Goal: Check status: Check status

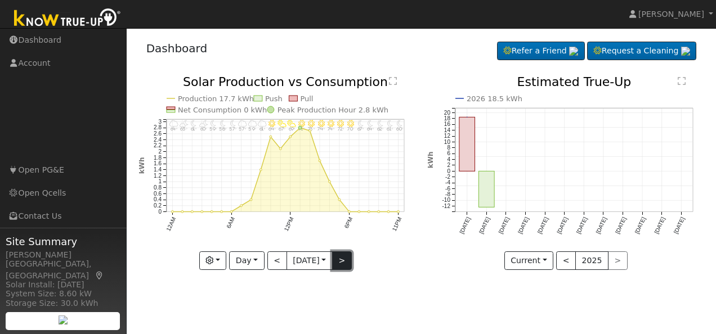
click at [343, 255] on button ">" at bounding box center [342, 260] width 20 height 19
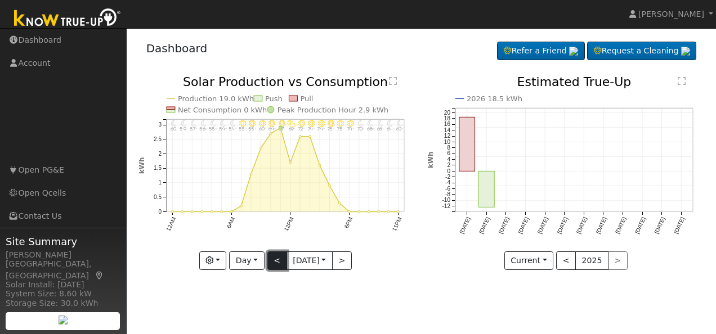
click at [271, 259] on button "<" at bounding box center [277, 260] width 20 height 19
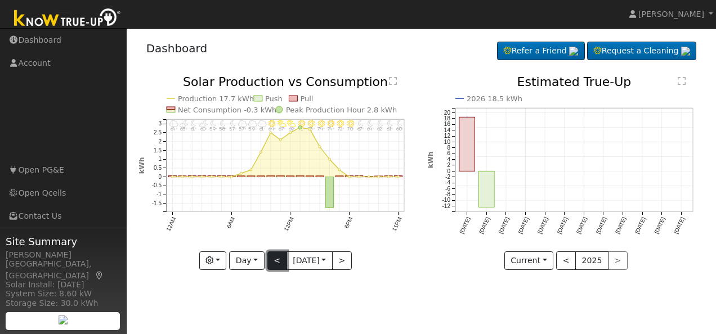
click at [271, 259] on button "<" at bounding box center [277, 260] width 20 height 19
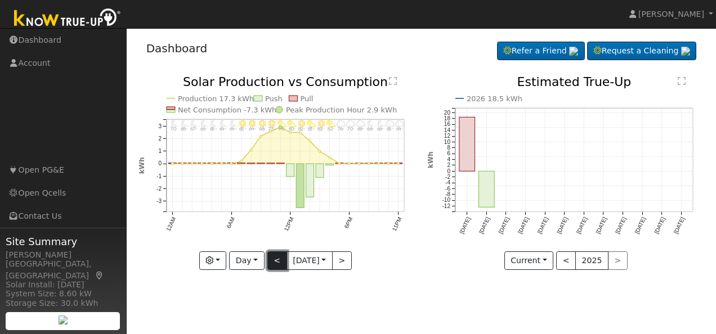
click at [271, 258] on button "<" at bounding box center [277, 260] width 20 height 19
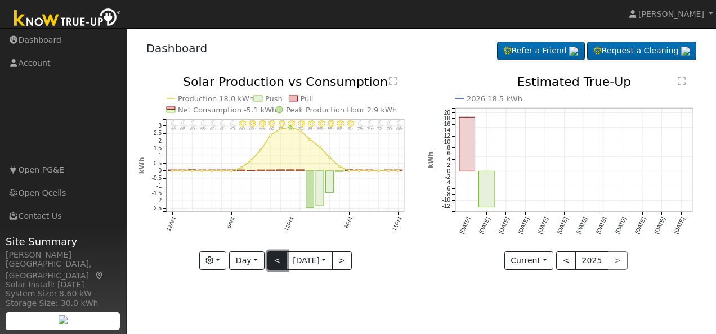
click at [271, 258] on button "<" at bounding box center [277, 260] width 20 height 19
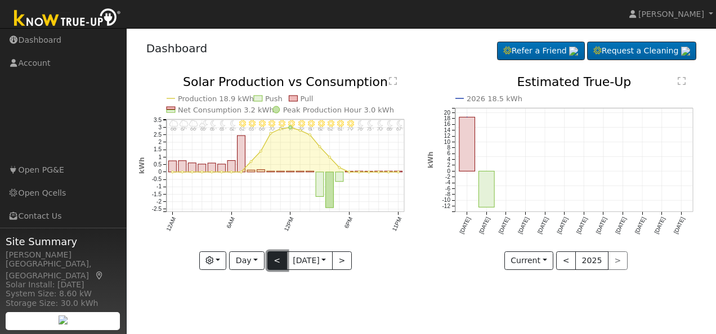
click at [271, 258] on button "<" at bounding box center [277, 260] width 20 height 19
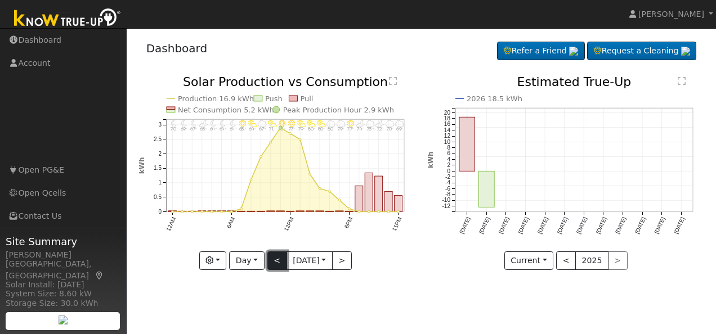
click at [271, 258] on button "<" at bounding box center [277, 260] width 20 height 19
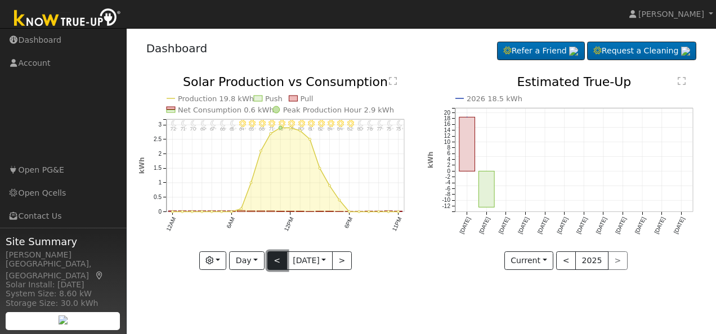
click at [271, 258] on button "<" at bounding box center [277, 260] width 20 height 19
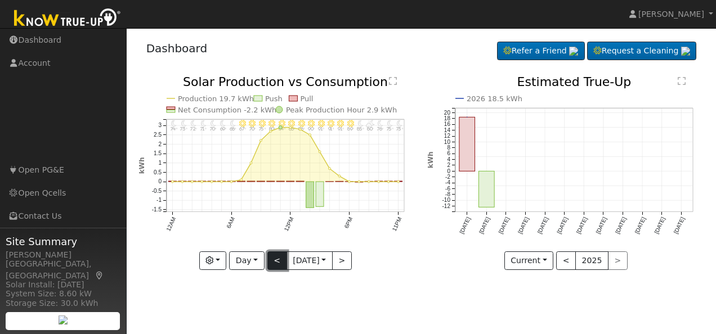
click at [271, 258] on button "<" at bounding box center [277, 260] width 20 height 19
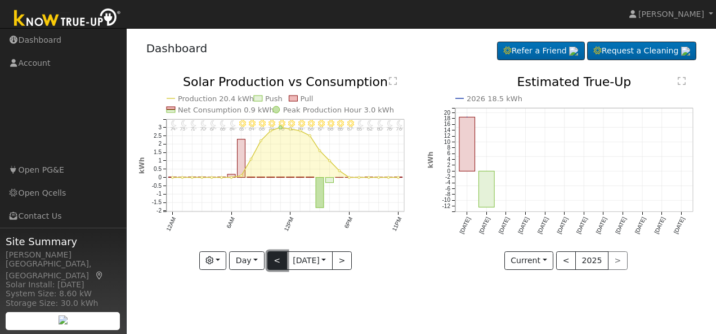
click at [271, 258] on button "<" at bounding box center [277, 260] width 20 height 19
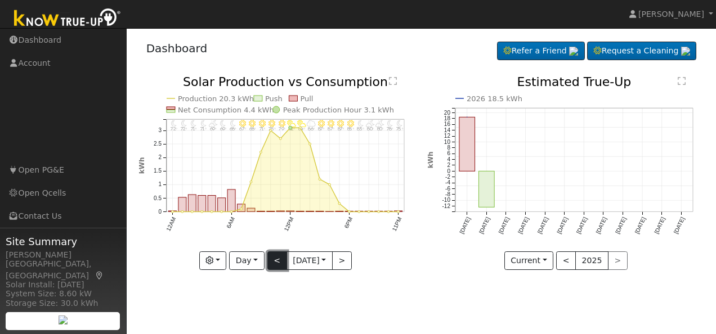
click at [271, 258] on button "<" at bounding box center [277, 260] width 20 height 19
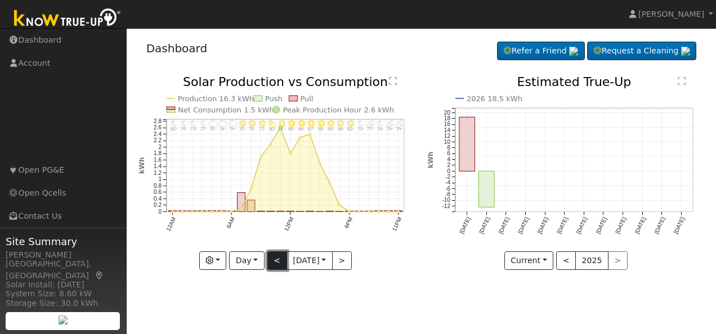
click at [271, 258] on button "<" at bounding box center [277, 260] width 20 height 19
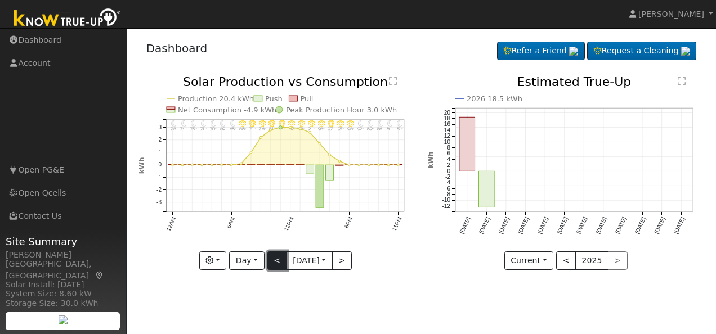
click at [271, 258] on button "<" at bounding box center [277, 260] width 20 height 19
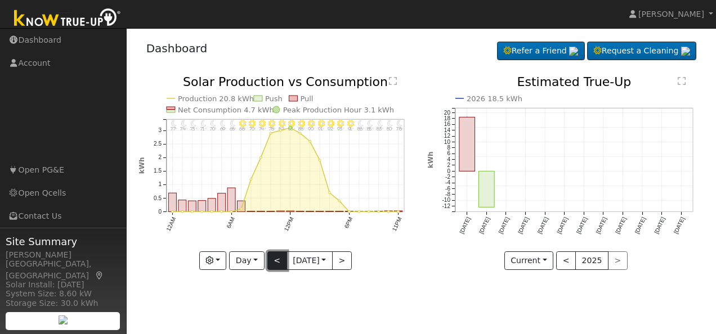
click at [271, 258] on button "<" at bounding box center [277, 260] width 20 height 19
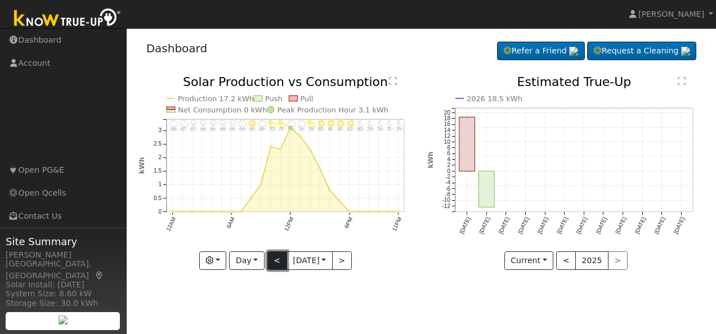
click at [271, 258] on button "<" at bounding box center [277, 260] width 20 height 19
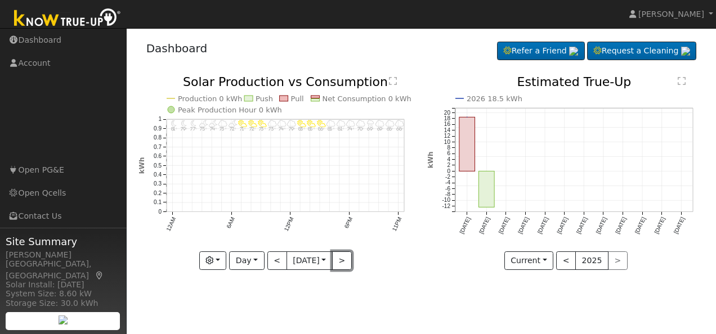
click at [342, 259] on button ">" at bounding box center [342, 260] width 20 height 19
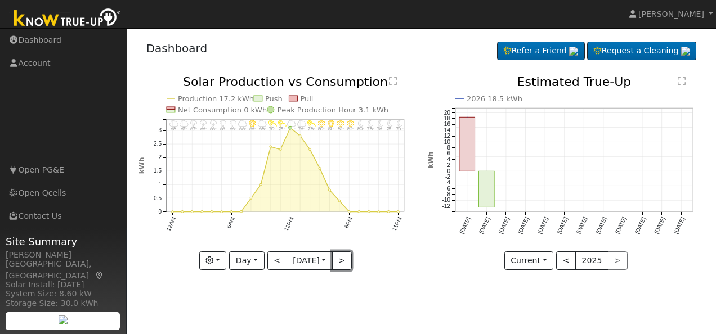
click at [342, 259] on button ">" at bounding box center [342, 260] width 20 height 19
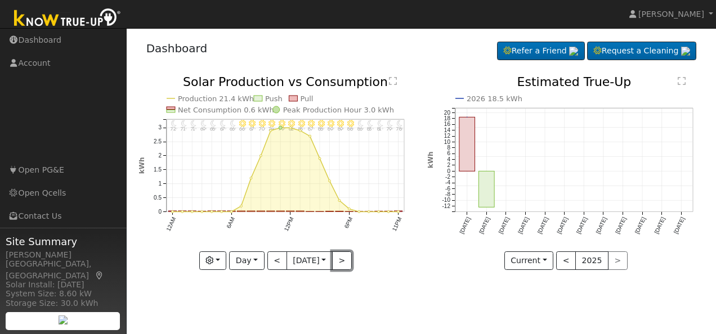
click at [342, 259] on button ">" at bounding box center [342, 260] width 20 height 19
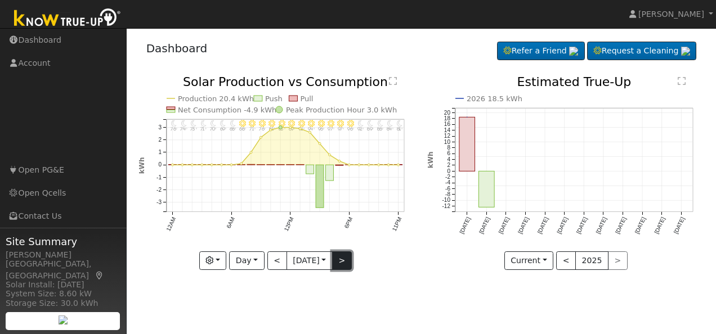
click at [346, 261] on button ">" at bounding box center [342, 260] width 20 height 19
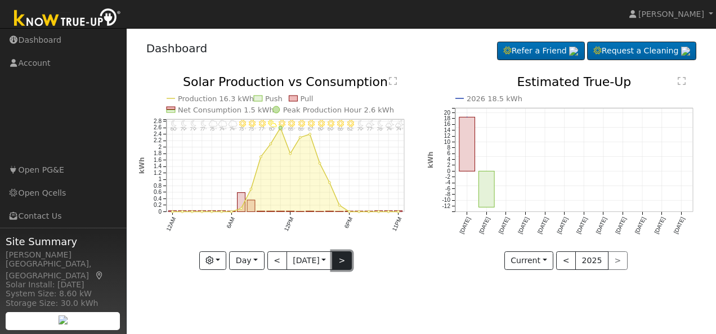
click at [346, 261] on button ">" at bounding box center [342, 260] width 20 height 19
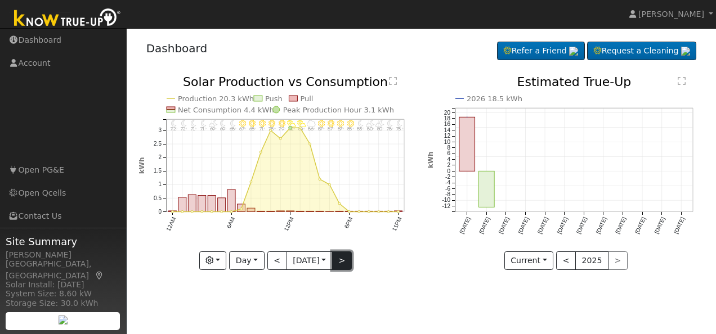
click at [346, 261] on button ">" at bounding box center [342, 260] width 20 height 19
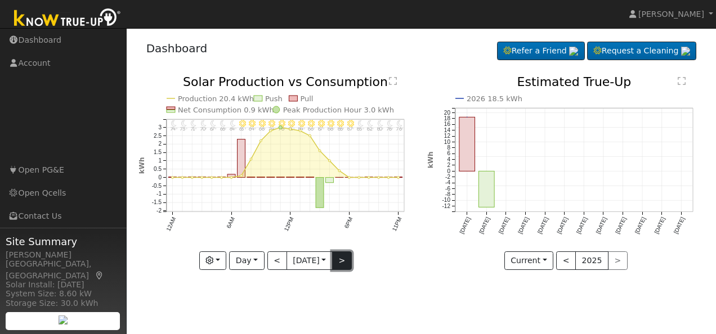
click at [346, 261] on button ">" at bounding box center [342, 260] width 20 height 19
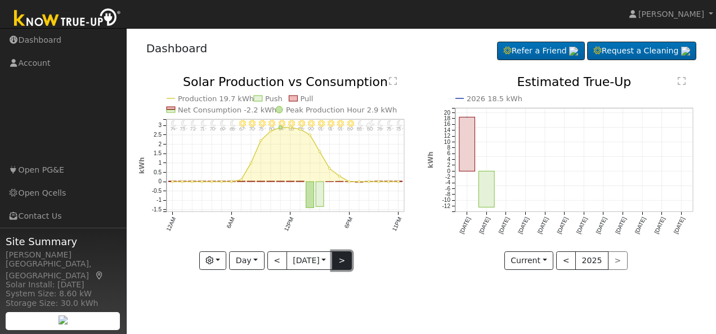
click at [346, 261] on button ">" at bounding box center [342, 260] width 20 height 19
type input "[DATE]"
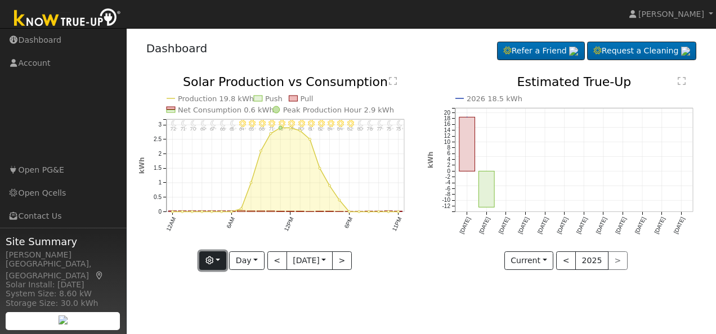
click at [218, 262] on button "button" at bounding box center [213, 260] width 28 height 19
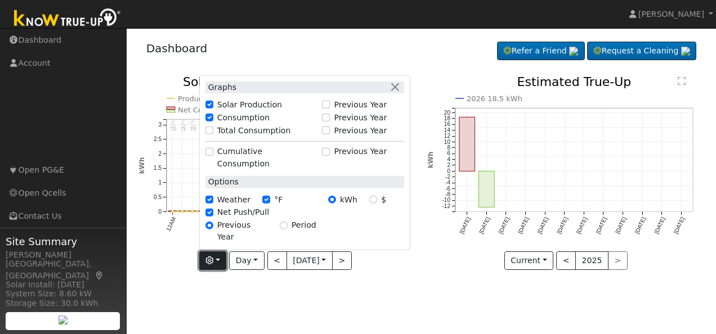
click at [217, 257] on button "button" at bounding box center [213, 260] width 28 height 19
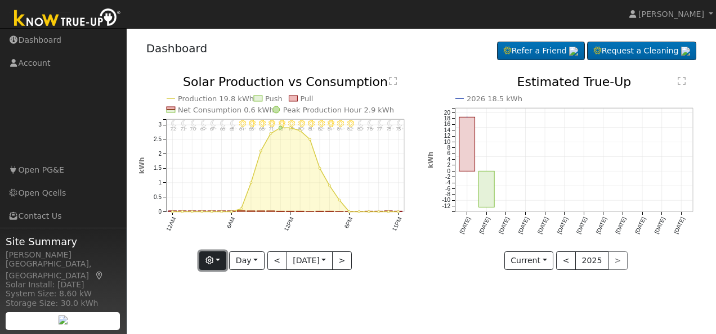
click at [217, 257] on button "button" at bounding box center [213, 260] width 28 height 19
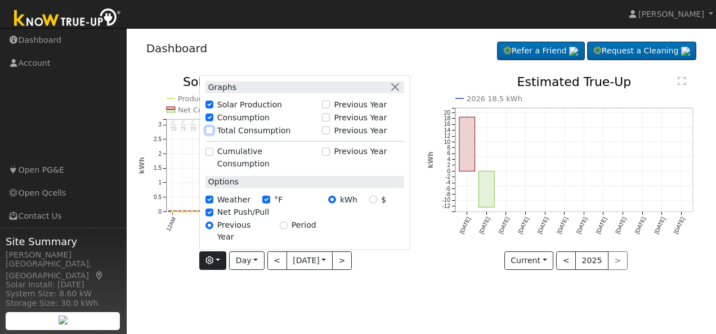
click at [206, 134] on input "Total Consumption" at bounding box center [209, 131] width 8 height 8
checkbox input "true"
click at [209, 156] on input "Cumulative Consumption" at bounding box center [209, 152] width 8 height 8
checkbox input "true"
checkbox input "false"
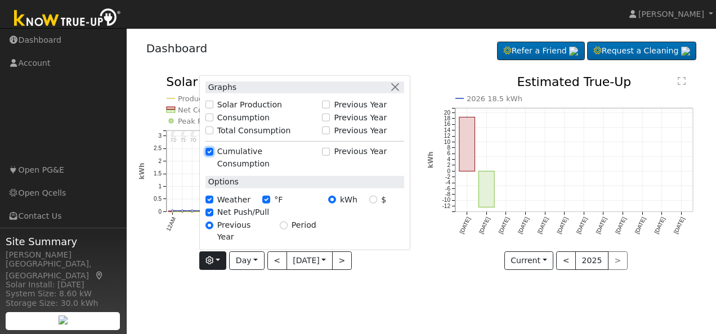
checkbox input "false"
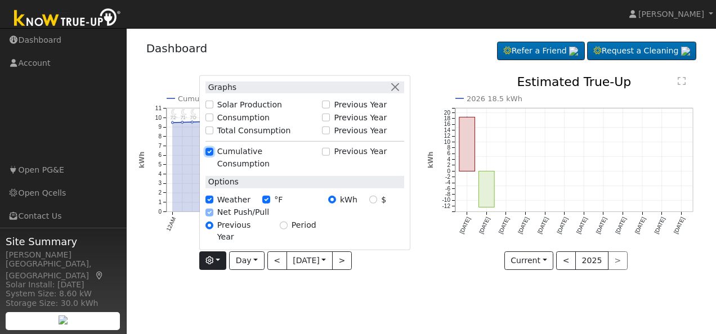
click at [210, 156] on input "Cumulative Consumption" at bounding box center [209, 152] width 8 height 8
checkbox input "false"
checkbox input "true"
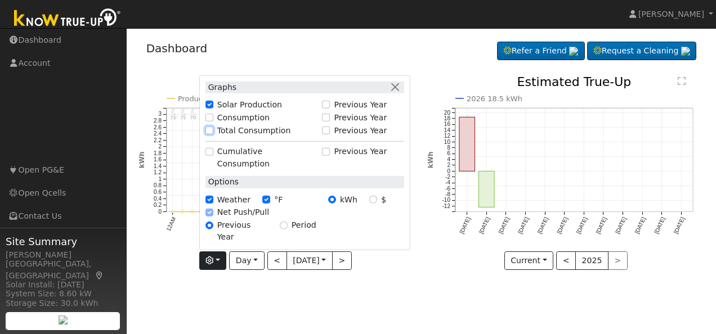
click at [210, 134] on input "Total Consumption" at bounding box center [209, 131] width 8 height 8
checkbox input "true"
click at [209, 122] on input "Consumption" at bounding box center [209, 118] width 8 height 8
checkbox input "true"
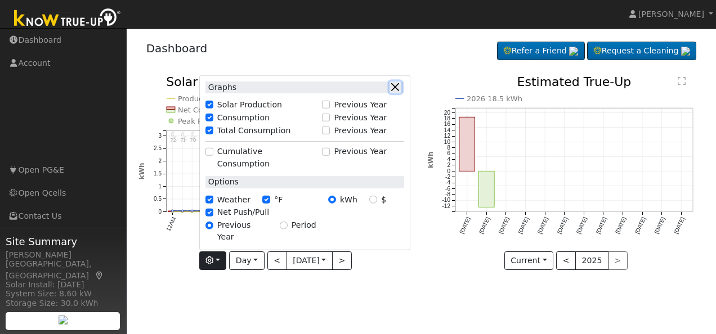
click at [397, 93] on button "button" at bounding box center [395, 87] width 12 height 12
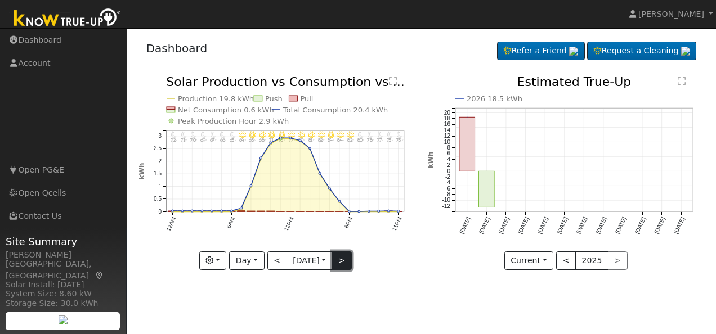
click at [345, 257] on button ">" at bounding box center [342, 260] width 20 height 19
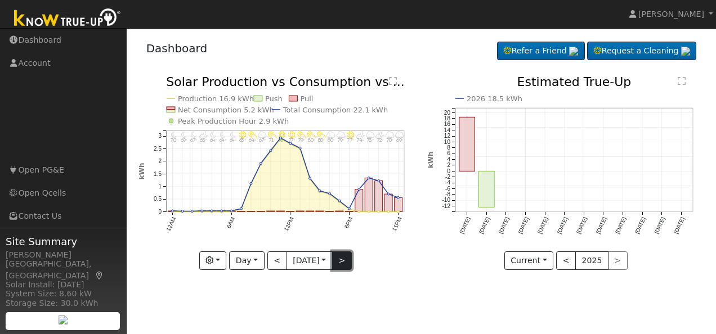
click at [345, 257] on button ">" at bounding box center [342, 260] width 20 height 19
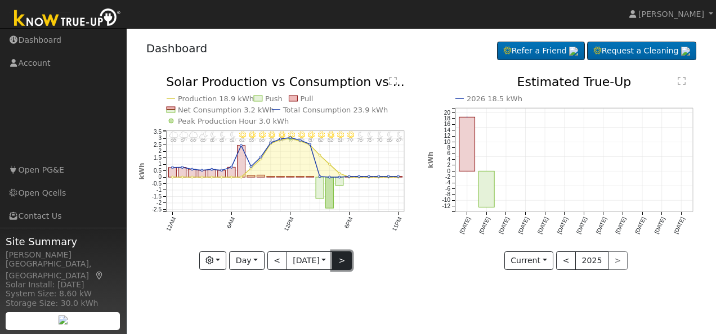
click at [345, 257] on button ">" at bounding box center [342, 260] width 20 height 19
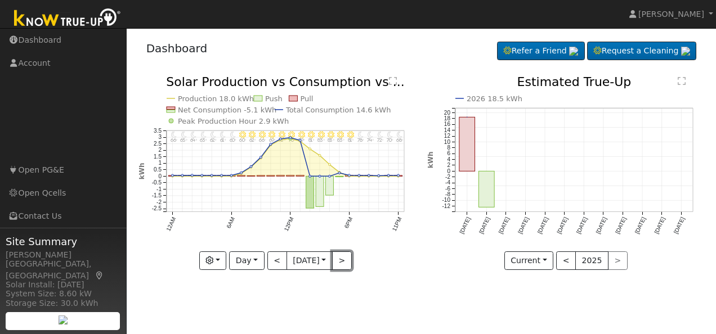
click at [345, 260] on button ">" at bounding box center [342, 260] width 20 height 19
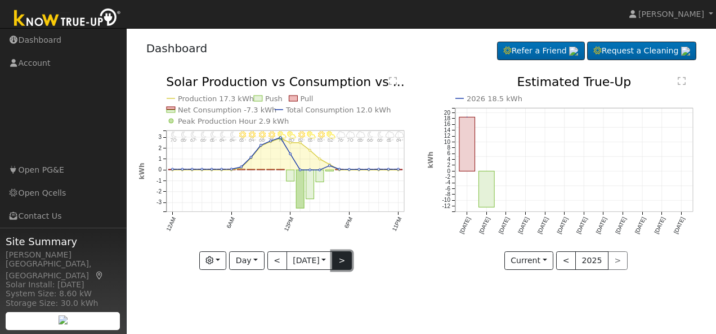
click at [347, 260] on button ">" at bounding box center [342, 260] width 20 height 19
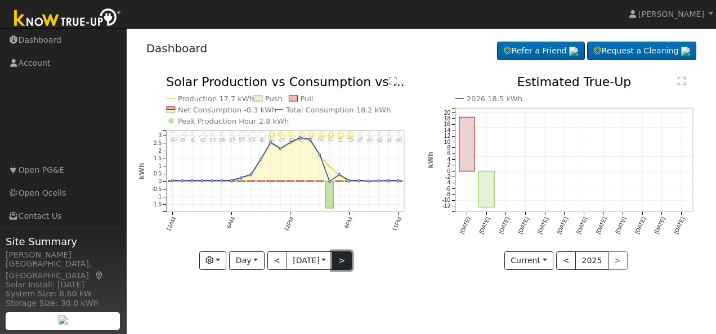
click at [347, 260] on button ">" at bounding box center [342, 260] width 20 height 19
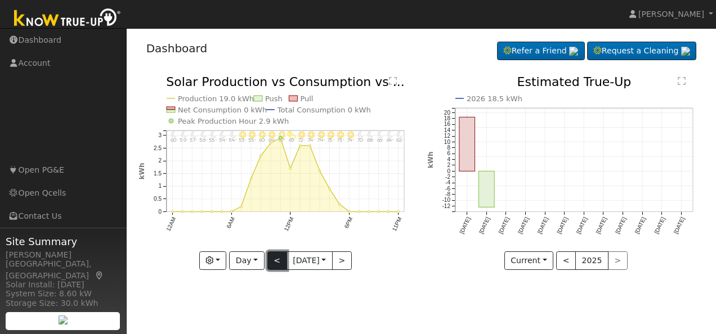
click at [276, 261] on button "<" at bounding box center [277, 260] width 20 height 19
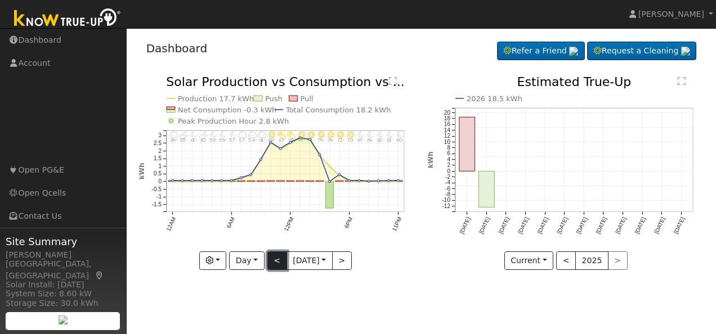
click at [276, 261] on button "<" at bounding box center [277, 260] width 20 height 19
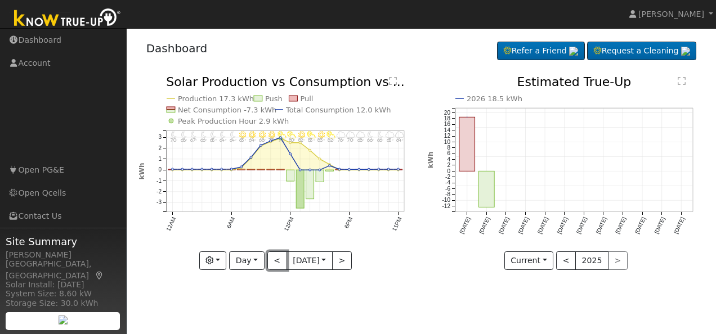
click at [276, 260] on button "<" at bounding box center [277, 260] width 20 height 19
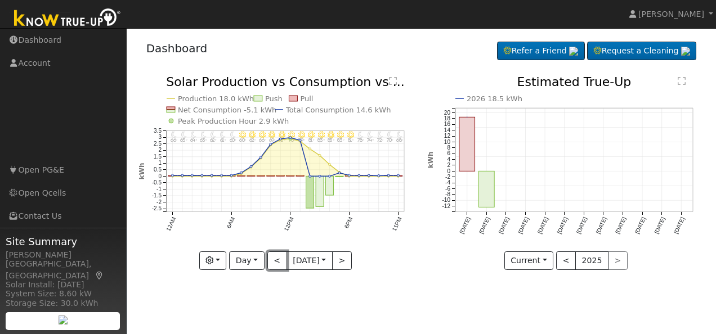
click at [276, 260] on button "<" at bounding box center [277, 260] width 20 height 19
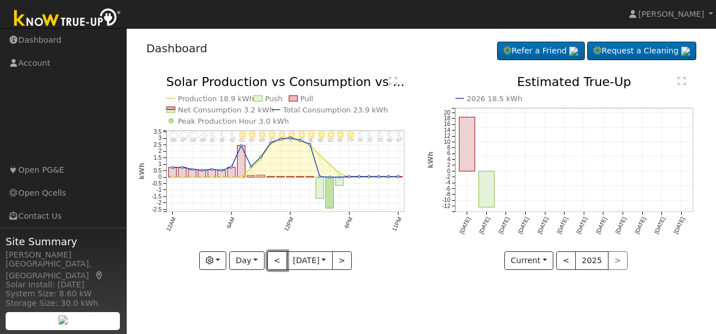
click at [276, 260] on button "<" at bounding box center [277, 260] width 20 height 19
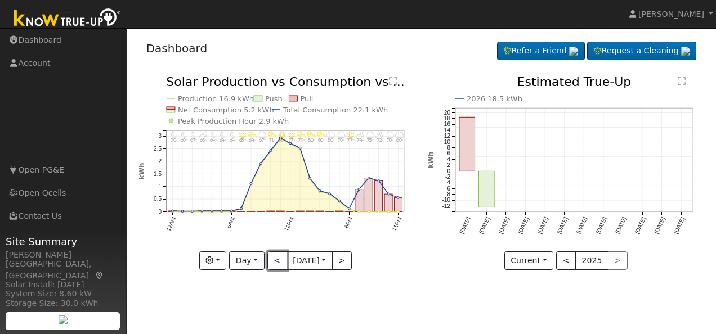
click at [276, 260] on button "<" at bounding box center [277, 260] width 20 height 19
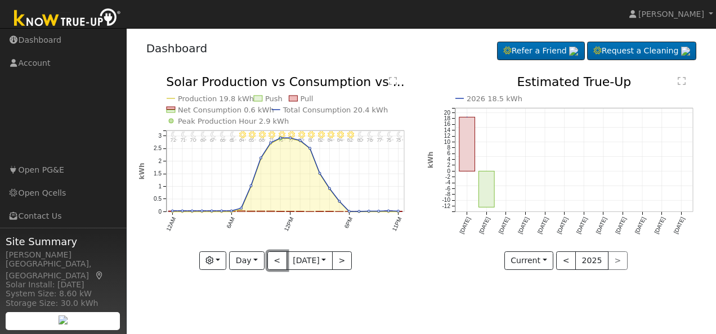
click at [276, 260] on button "<" at bounding box center [277, 260] width 20 height 19
type input "[DATE]"
